Goal: Use online tool/utility: Utilize a website feature to perform a specific function

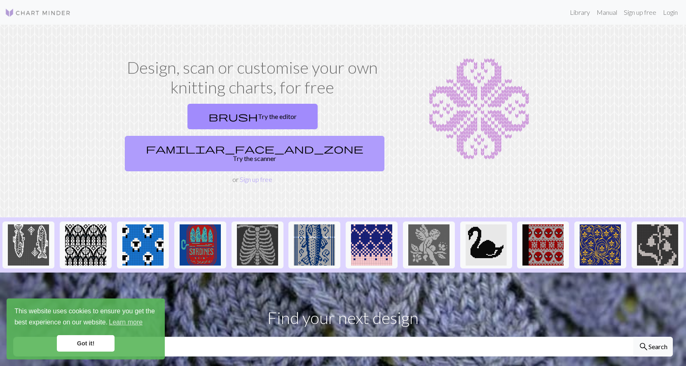
click at [297, 143] on span "familiar_face_and_zone" at bounding box center [255, 149] width 218 height 12
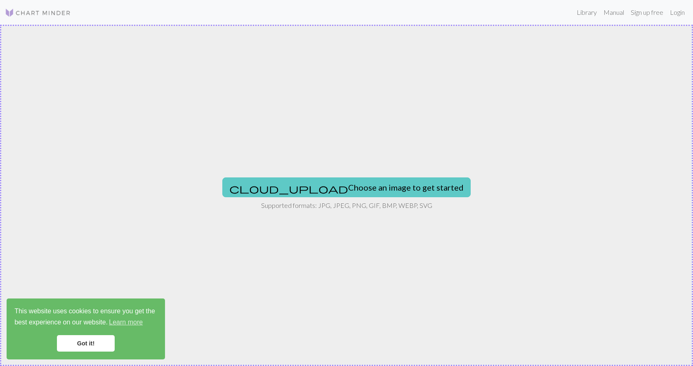
click at [310, 188] on button "cloud_upload Choose an image to get started" at bounding box center [346, 188] width 248 height 20
type input "C:\fakepath\labubu.jpg"
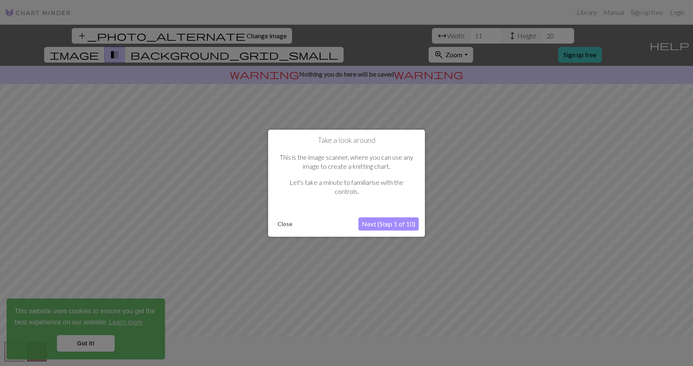
click at [290, 225] on button "Close" at bounding box center [284, 224] width 21 height 12
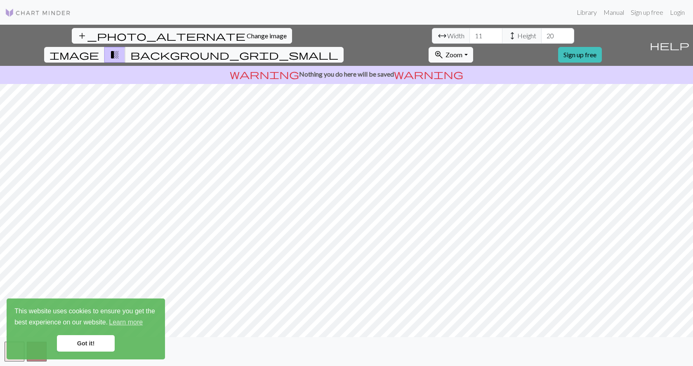
click at [87, 350] on link "Got it!" at bounding box center [86, 344] width 58 height 16
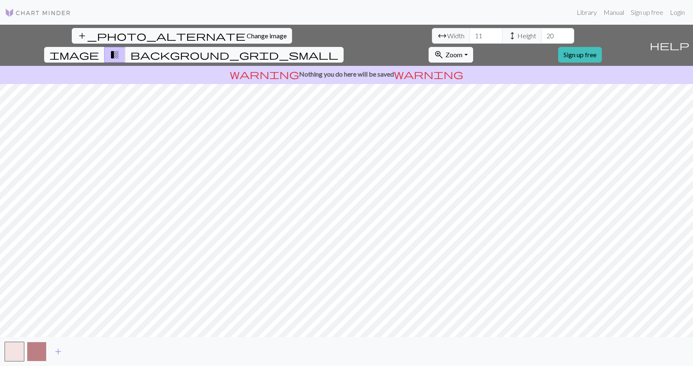
click at [40, 352] on button "button" at bounding box center [37, 352] width 20 height 20
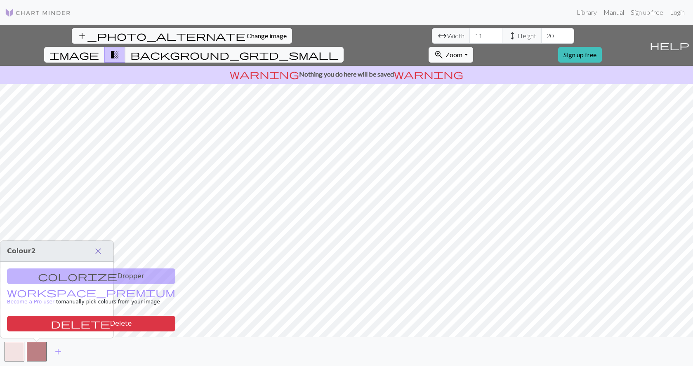
click at [96, 251] on span "close" at bounding box center [98, 252] width 10 height 12
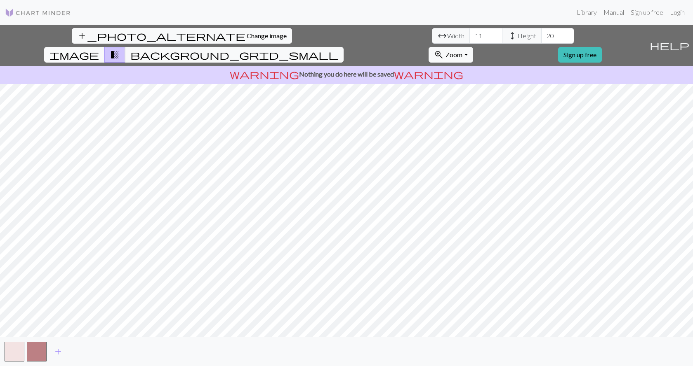
click at [105, 47] on button "image" at bounding box center [74, 55] width 61 height 16
click at [120, 49] on span "transition_fade" at bounding box center [115, 55] width 10 height 12
click at [338, 49] on span "background_grid_small" at bounding box center [234, 55] width 208 height 12
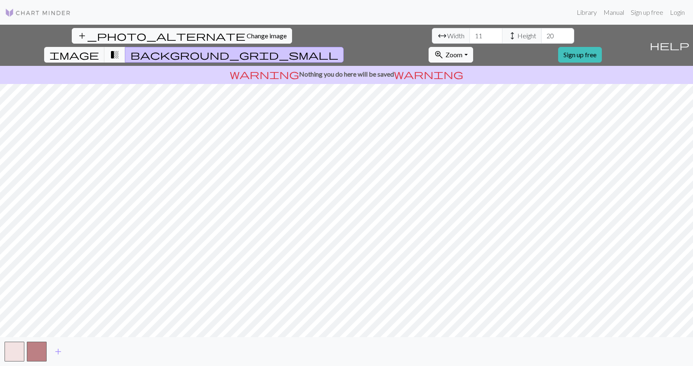
click at [125, 47] on button "transition_fade" at bounding box center [114, 55] width 21 height 16
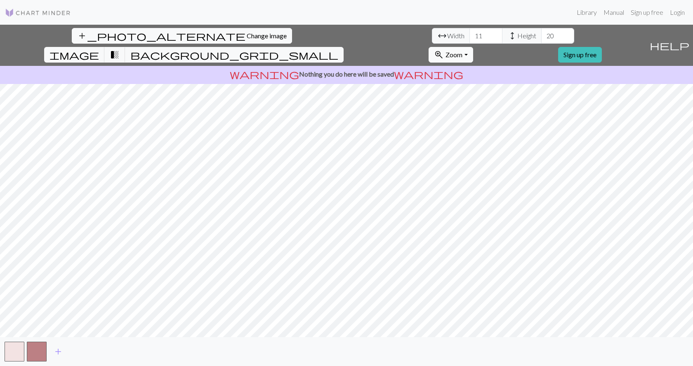
click at [472, 47] on button "zoom_in Zoom Zoom" at bounding box center [450, 55] width 44 height 16
click at [494, 126] on button "100%" at bounding box center [461, 132] width 65 height 13
